Goal: Transaction & Acquisition: Purchase product/service

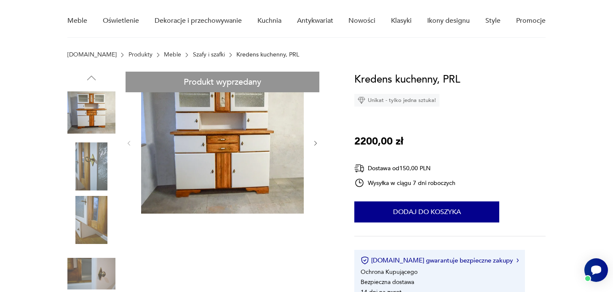
click at [217, 145] on img at bounding box center [222, 143] width 163 height 142
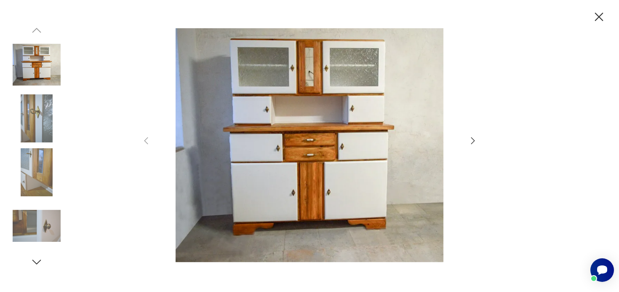
click at [473, 140] on icon "button" at bounding box center [473, 141] width 10 height 10
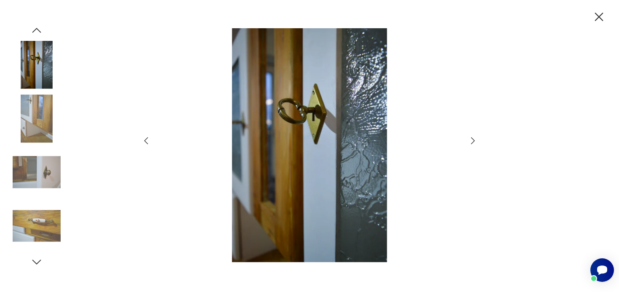
click at [473, 140] on icon "button" at bounding box center [473, 141] width 10 height 10
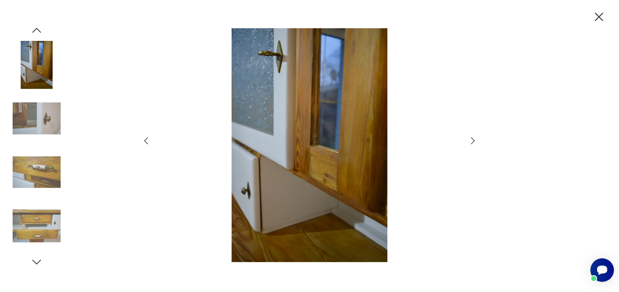
click at [473, 140] on icon "button" at bounding box center [473, 141] width 10 height 10
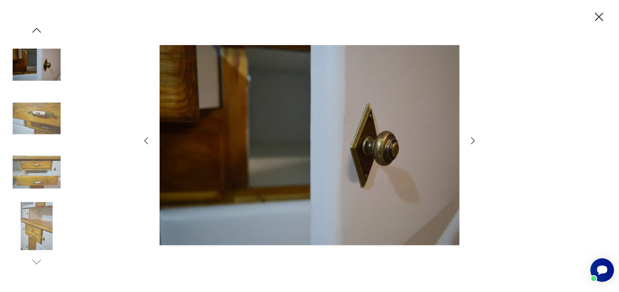
click at [473, 140] on icon "button" at bounding box center [473, 141] width 10 height 10
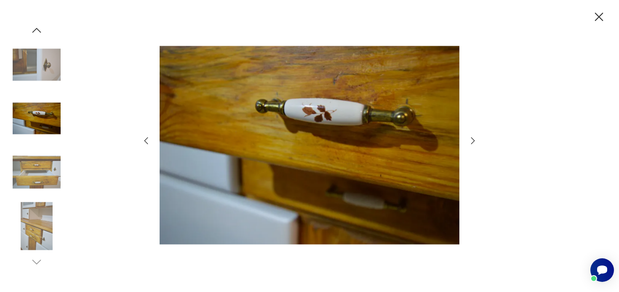
click at [473, 140] on icon "button" at bounding box center [473, 141] width 10 height 10
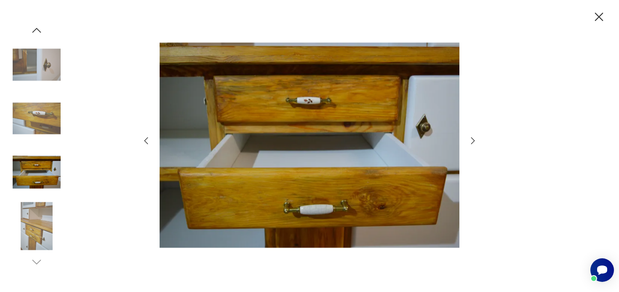
click at [473, 140] on icon "button" at bounding box center [473, 141] width 10 height 10
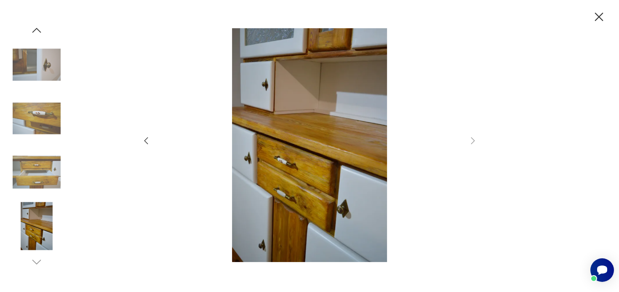
click at [599, 20] on icon "button" at bounding box center [599, 17] width 15 height 15
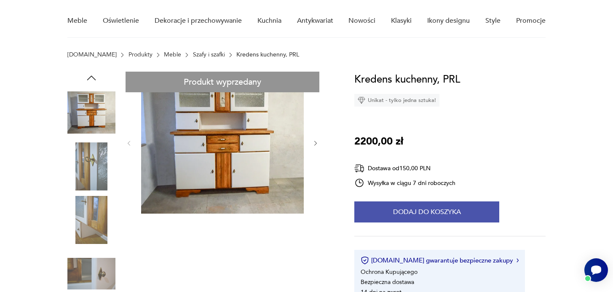
click at [419, 208] on button "Dodaj do koszyka" at bounding box center [426, 211] width 145 height 21
click at [421, 212] on button "Dodaj do koszyka" at bounding box center [426, 211] width 145 height 21
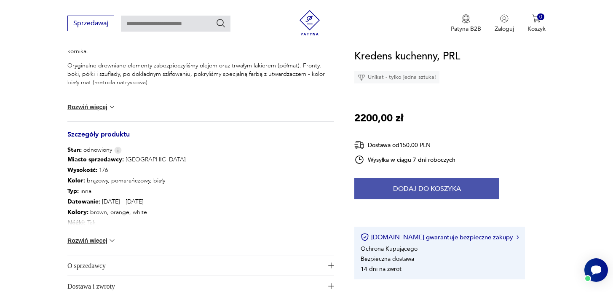
scroll to position [382, 0]
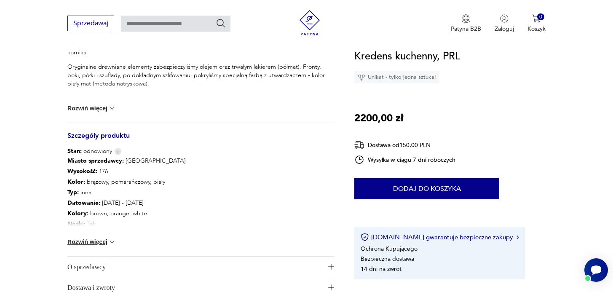
click at [98, 109] on button "Rozwiń więcej" at bounding box center [91, 108] width 49 height 8
